Goal: Transaction & Acquisition: Purchase product/service

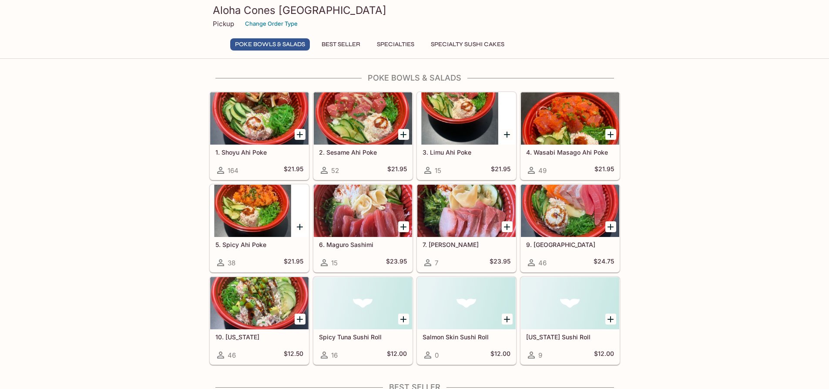
click at [256, 205] on div at bounding box center [259, 211] width 98 height 52
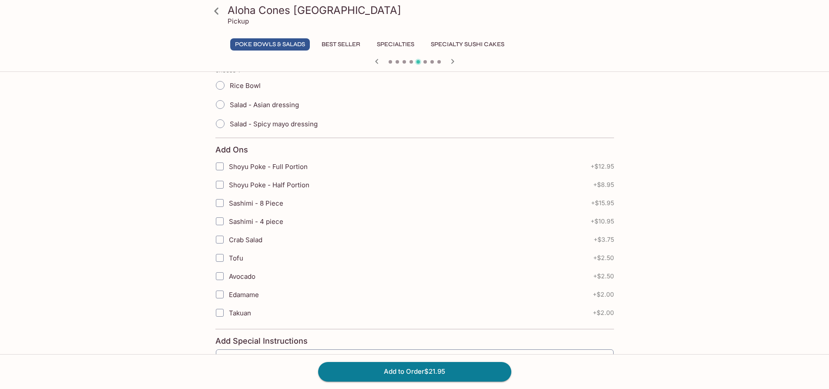
scroll to position [261, 0]
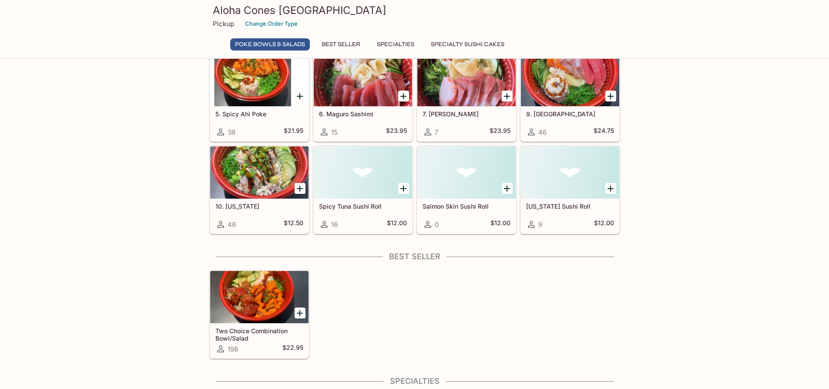
scroll to position [174, 0]
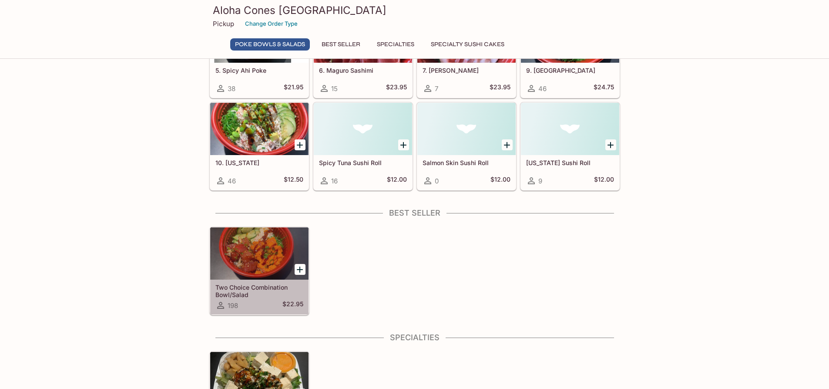
click at [255, 254] on div at bounding box center [259, 253] width 98 height 52
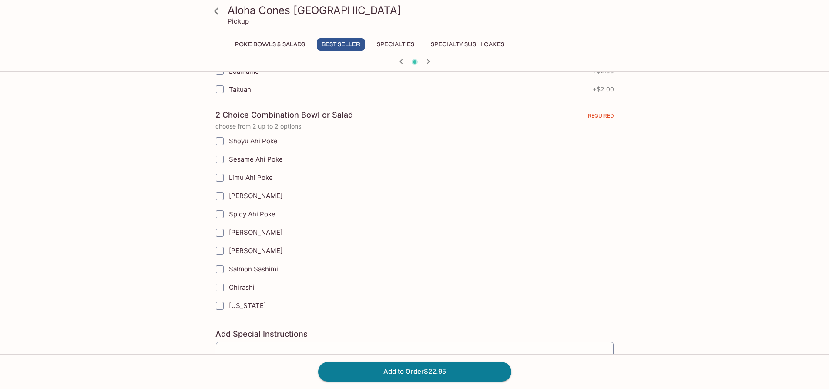
scroll to position [479, 0]
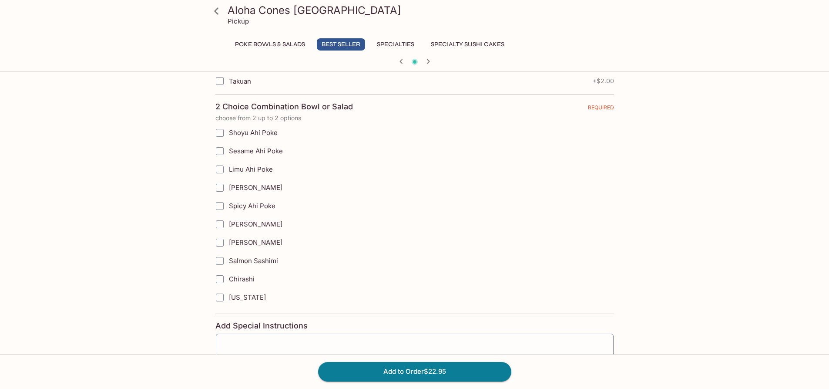
click at [262, 258] on span "Salmon Sashimi" at bounding box center [253, 260] width 49 height 8
click at [228, 258] on input "Salmon Sashimi" at bounding box center [219, 260] width 17 height 17
checkbox input "true"
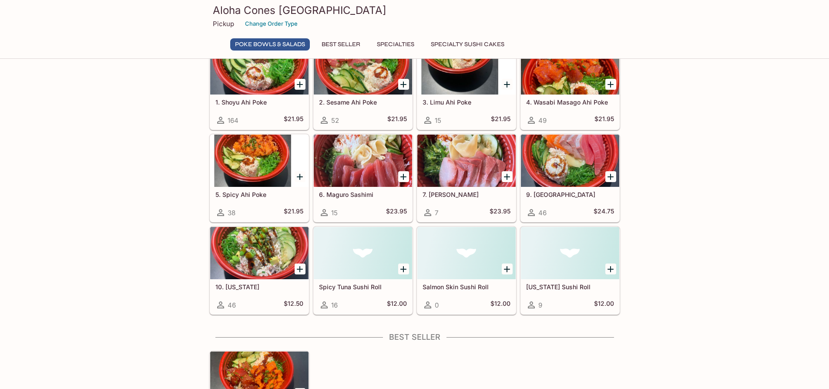
scroll to position [137, 0]
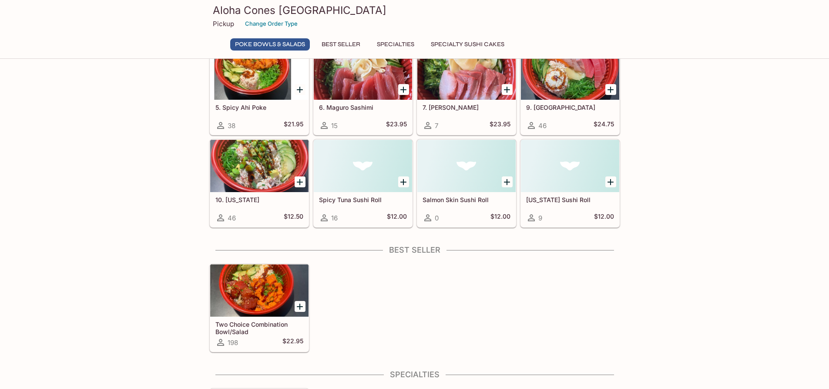
click at [253, 285] on div at bounding box center [259, 290] width 98 height 52
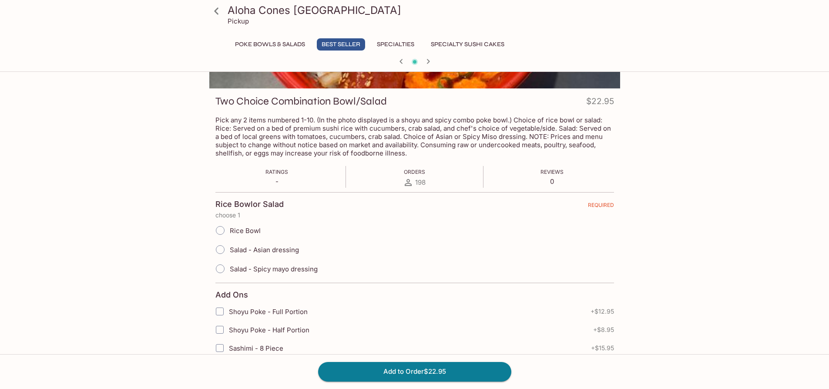
scroll to position [117, 0]
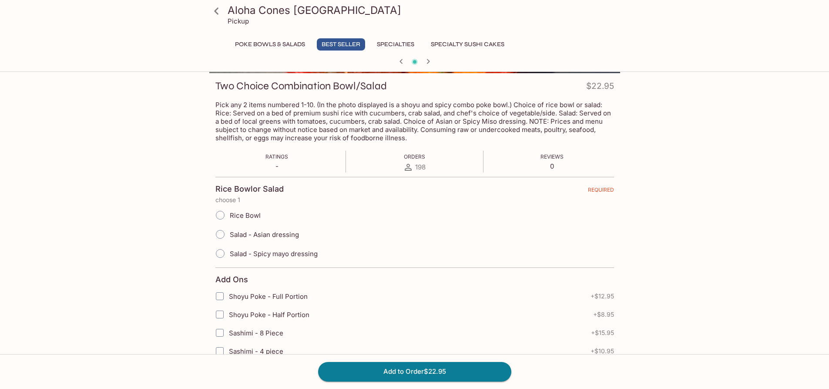
click at [248, 213] on span "Rice Bowl" at bounding box center [245, 215] width 31 height 8
click at [229, 213] on input "Rice Bowl" at bounding box center [220, 215] width 18 height 18
radio input "true"
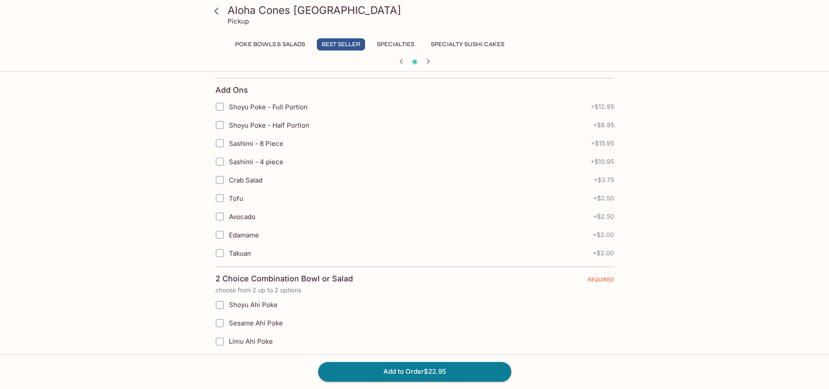
scroll to position [292, 0]
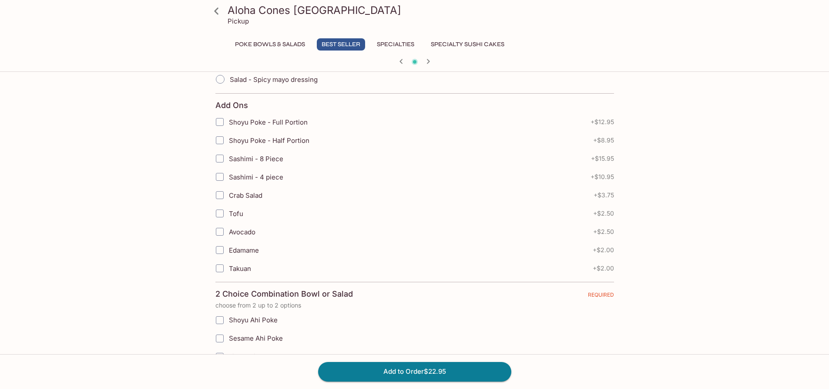
click at [304, 139] on span "Shoyu Poke - Half Portion" at bounding box center [269, 140] width 81 height 8
click at [228, 139] on input "Shoyu Poke - Half Portion" at bounding box center [219, 139] width 17 height 17
checkbox input "true"
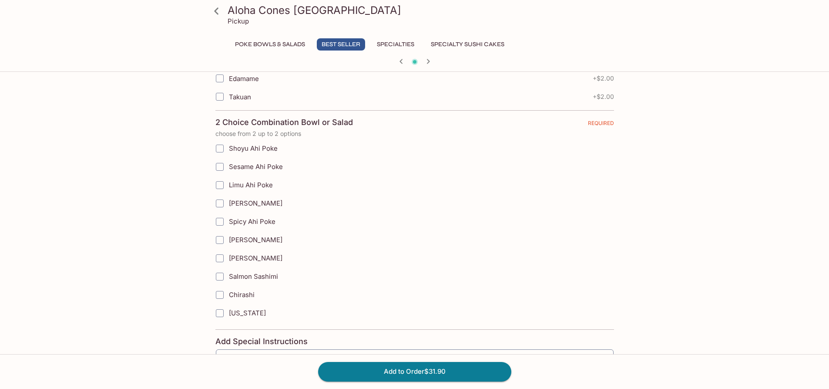
scroll to position [479, 0]
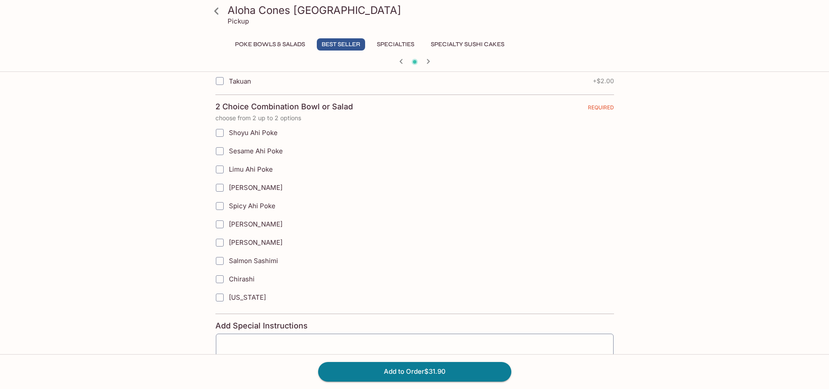
click at [275, 207] on label "Spicy Ahi Poke" at bounding box center [371, 206] width 320 height 18
click at [228, 207] on input "Spicy Ahi Poke" at bounding box center [219, 205] width 17 height 17
checkbox input "true"
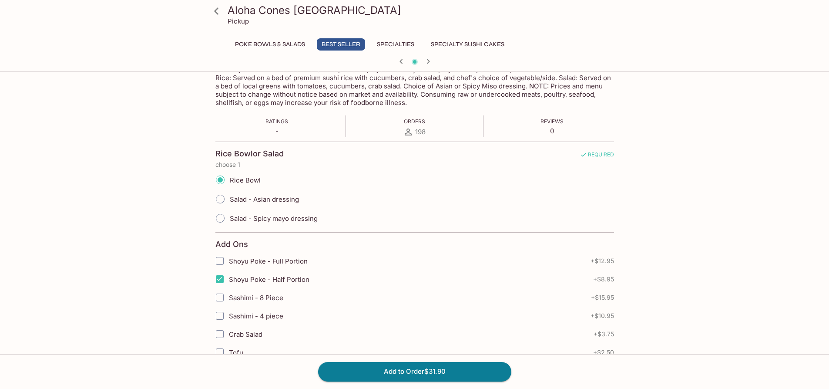
scroll to position [87, 0]
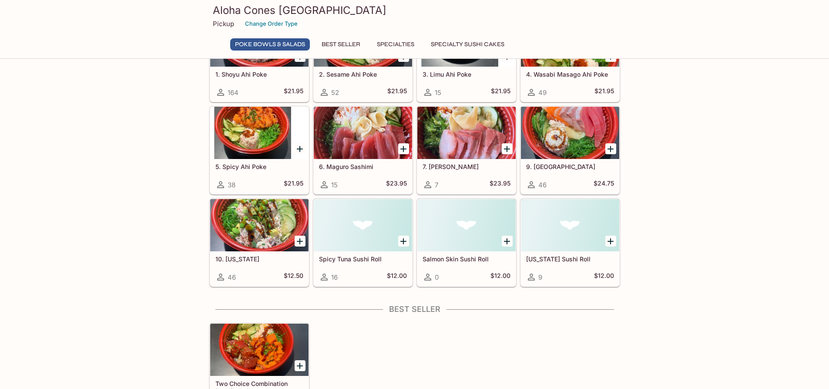
scroll to position [94, 0]
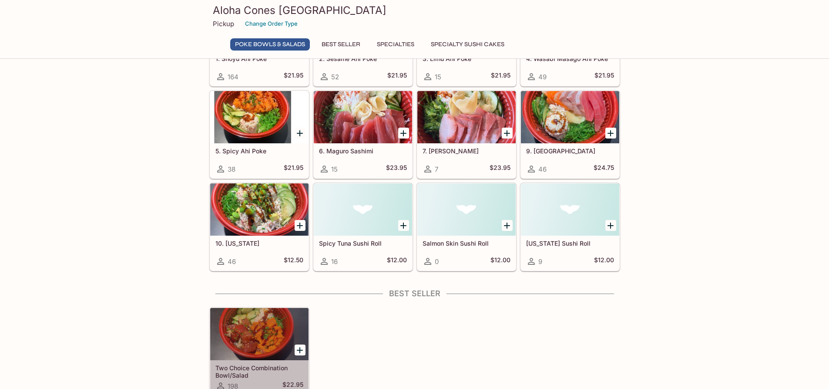
click at [264, 324] on div at bounding box center [259, 334] width 98 height 52
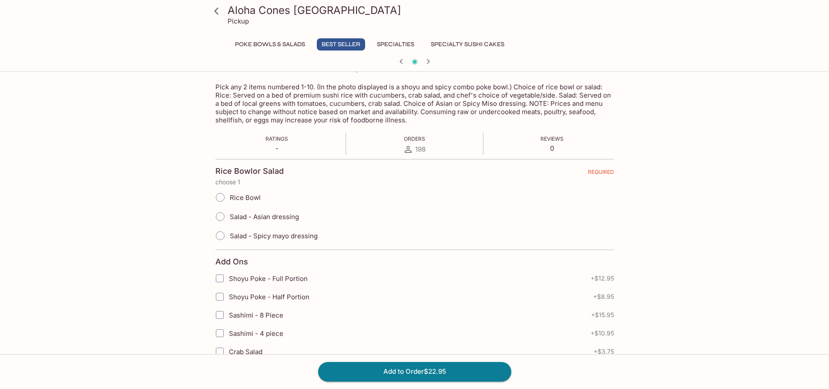
scroll to position [131, 0]
